Goal: Transaction & Acquisition: Purchase product/service

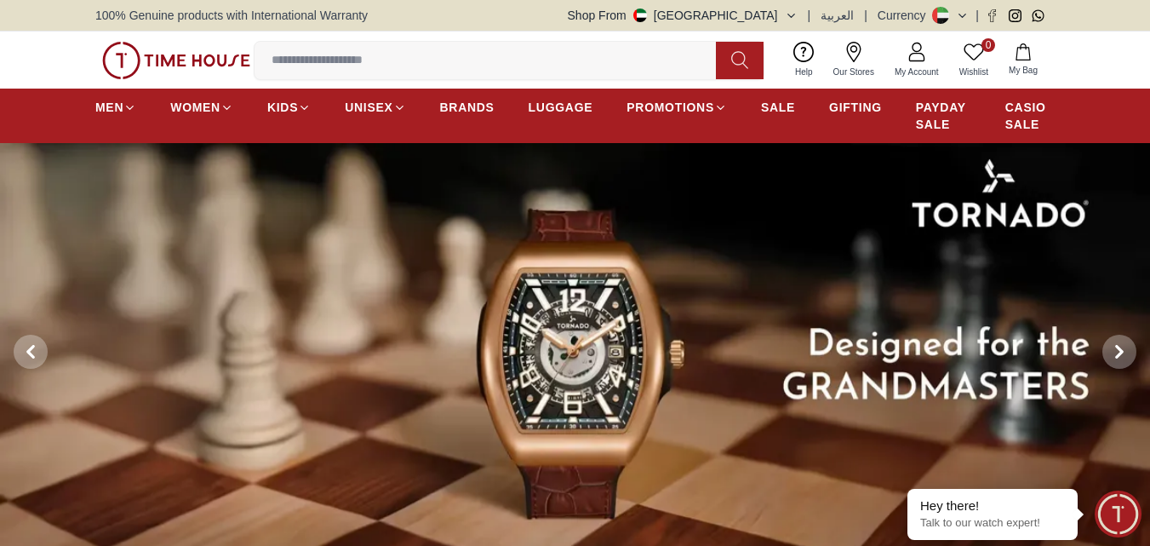
click at [856, 56] on icon at bounding box center [854, 52] width 20 height 20
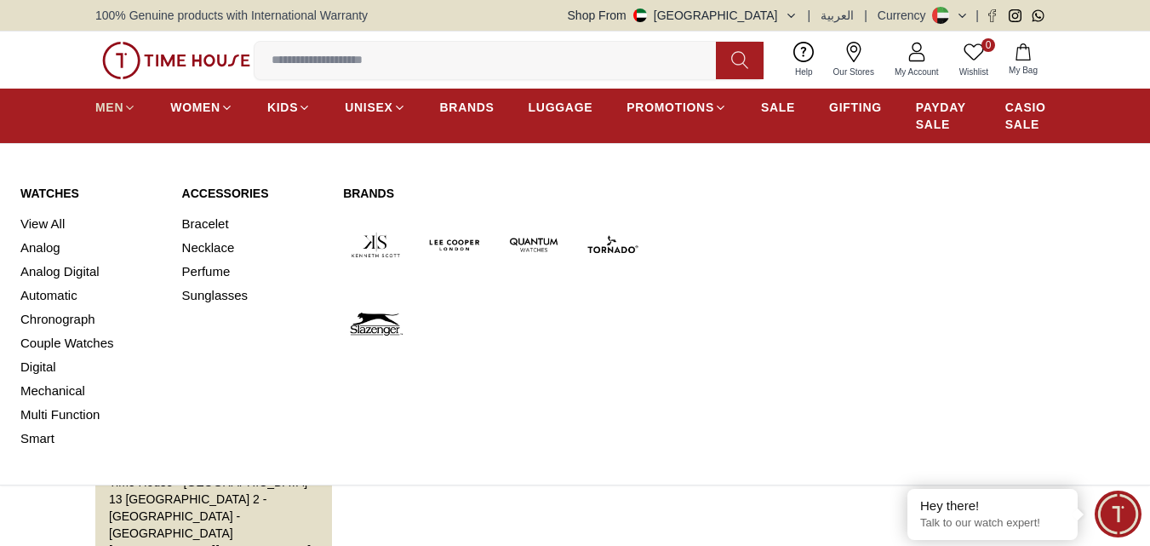
click at [126, 101] on icon at bounding box center [129, 107] width 13 height 13
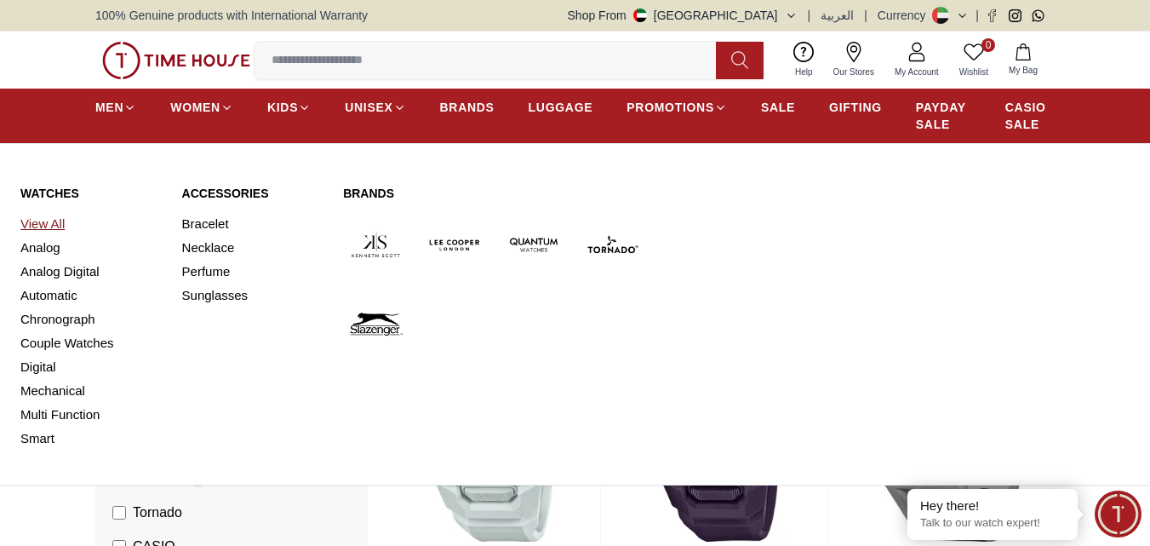
click at [49, 217] on link "View All" at bounding box center [90, 224] width 141 height 24
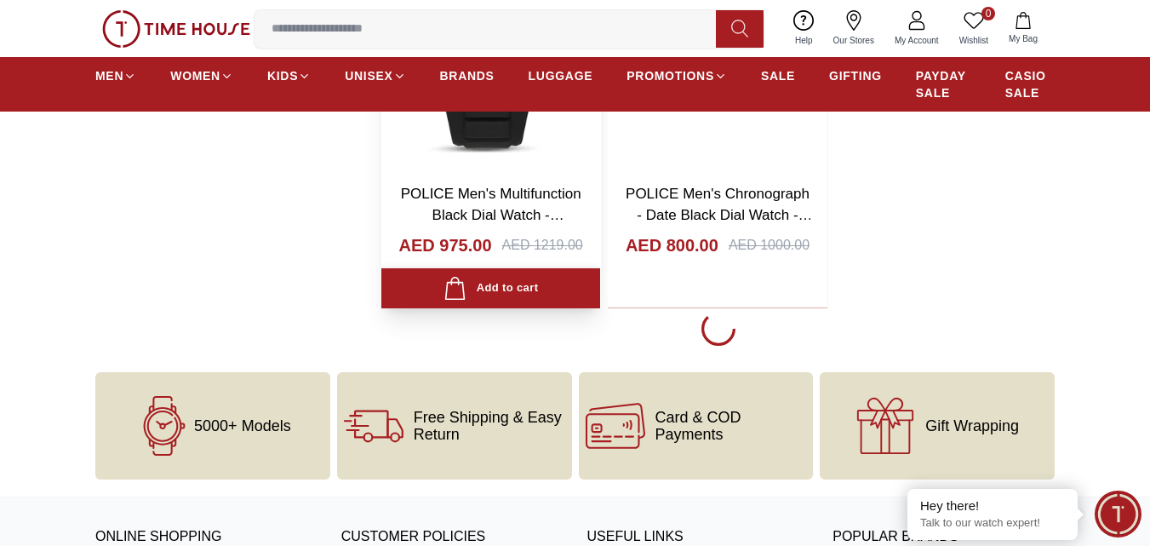
scroll to position [3235, 0]
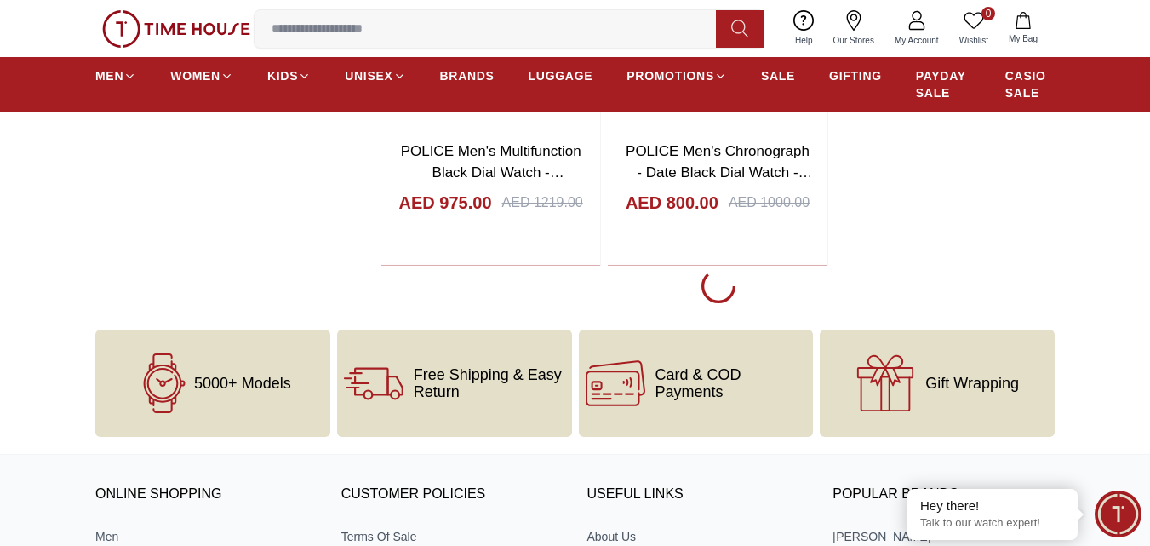
scroll to position [2980, 0]
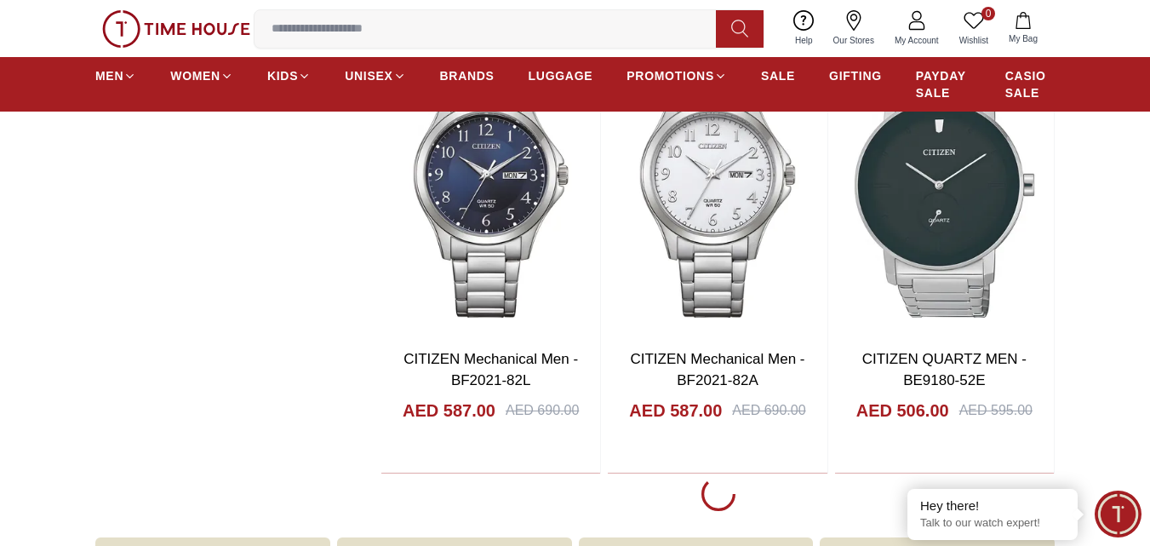
scroll to position [8685, 0]
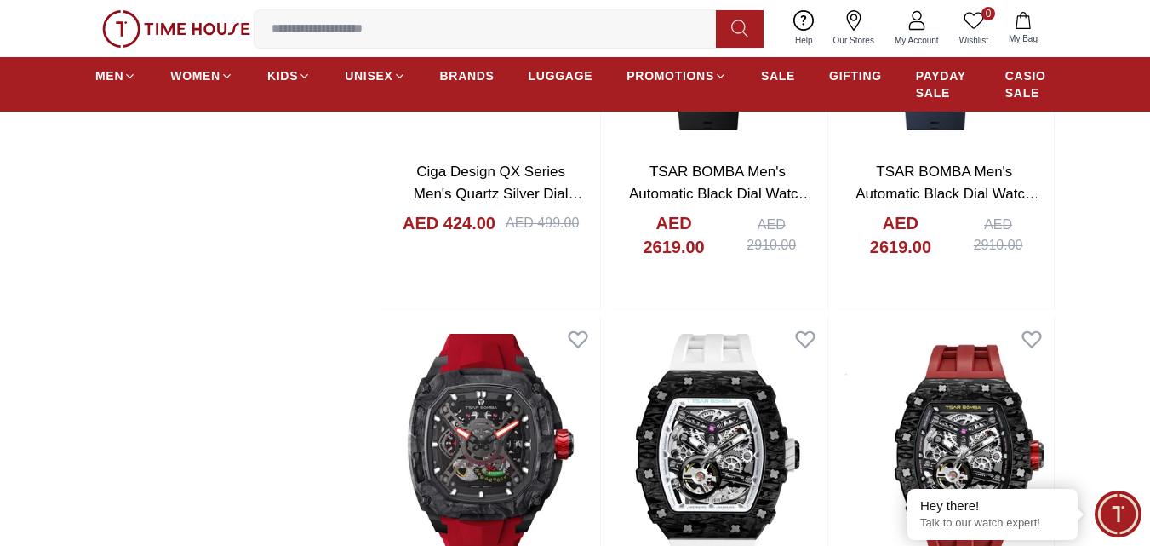
scroll to position [15661, 0]
